Goal: Navigation & Orientation: Find specific page/section

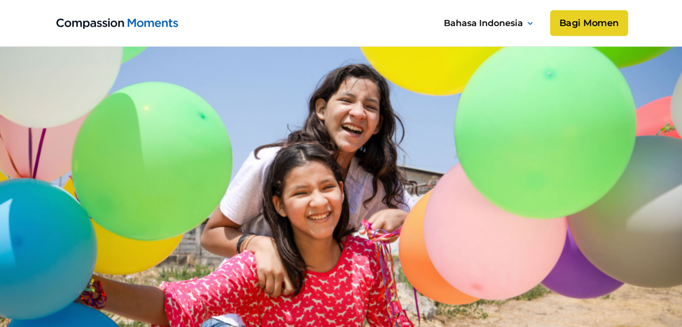
click at [564, 14] on link "Bagi Momen" at bounding box center [589, 23] width 78 height 26
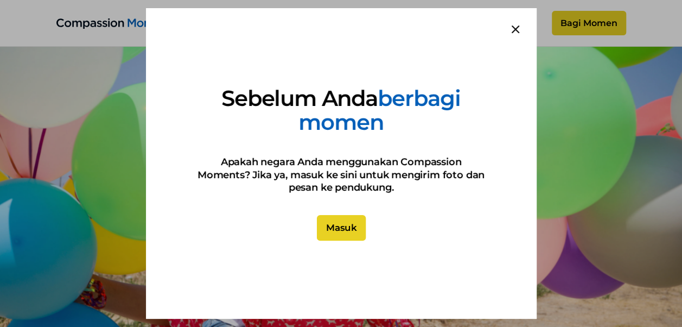
click at [355, 226] on link "Masuk" at bounding box center [340, 228] width 49 height 26
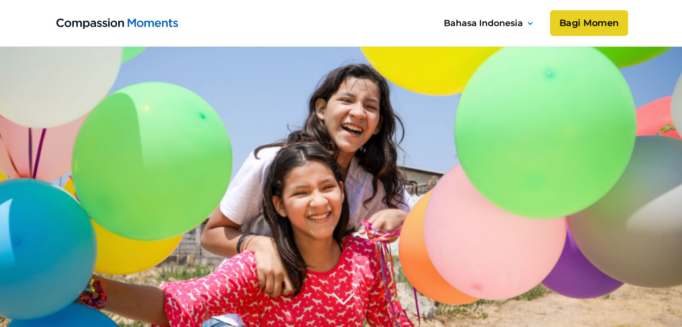
click at [566, 23] on link "Bagi Momen" at bounding box center [589, 23] width 78 height 26
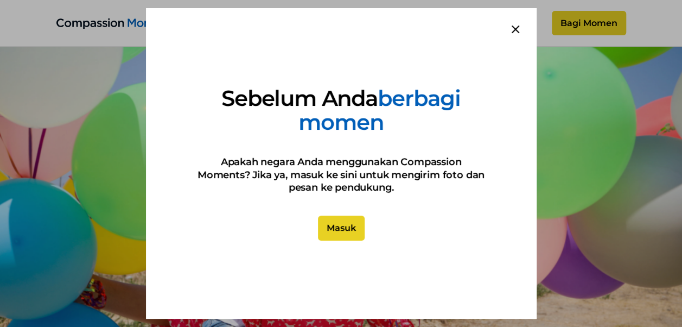
click at [516, 27] on icon at bounding box center [516, 29] width 8 height 8
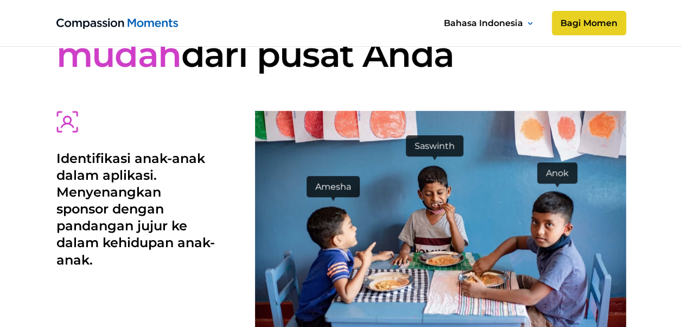
scroll to position [2302, 0]
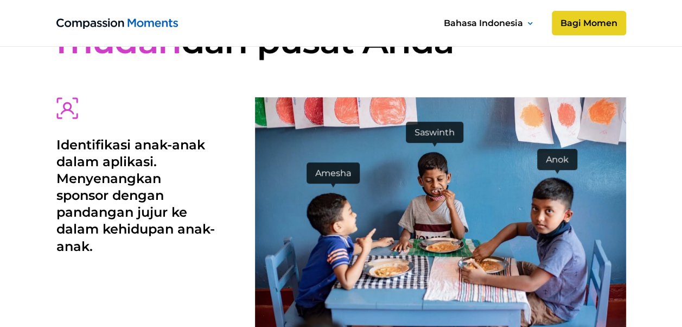
drag, startPoint x: 335, startPoint y: 202, endPoint x: 340, endPoint y: 214, distance: 12.9
click at [340, 214] on img at bounding box center [440, 220] width 371 height 247
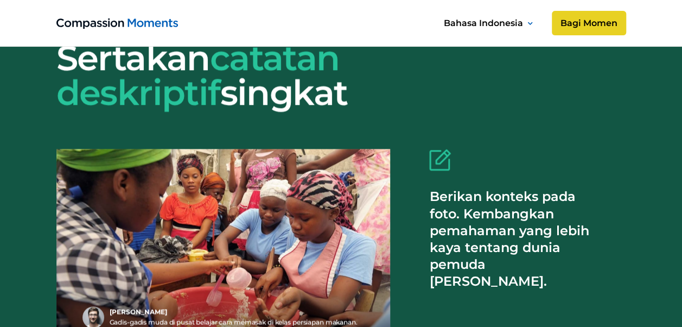
scroll to position [3031, 0]
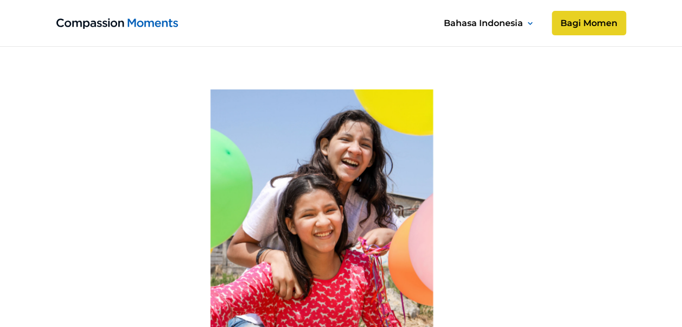
scroll to position [0, 0]
